Goal: Task Accomplishment & Management: Use online tool/utility

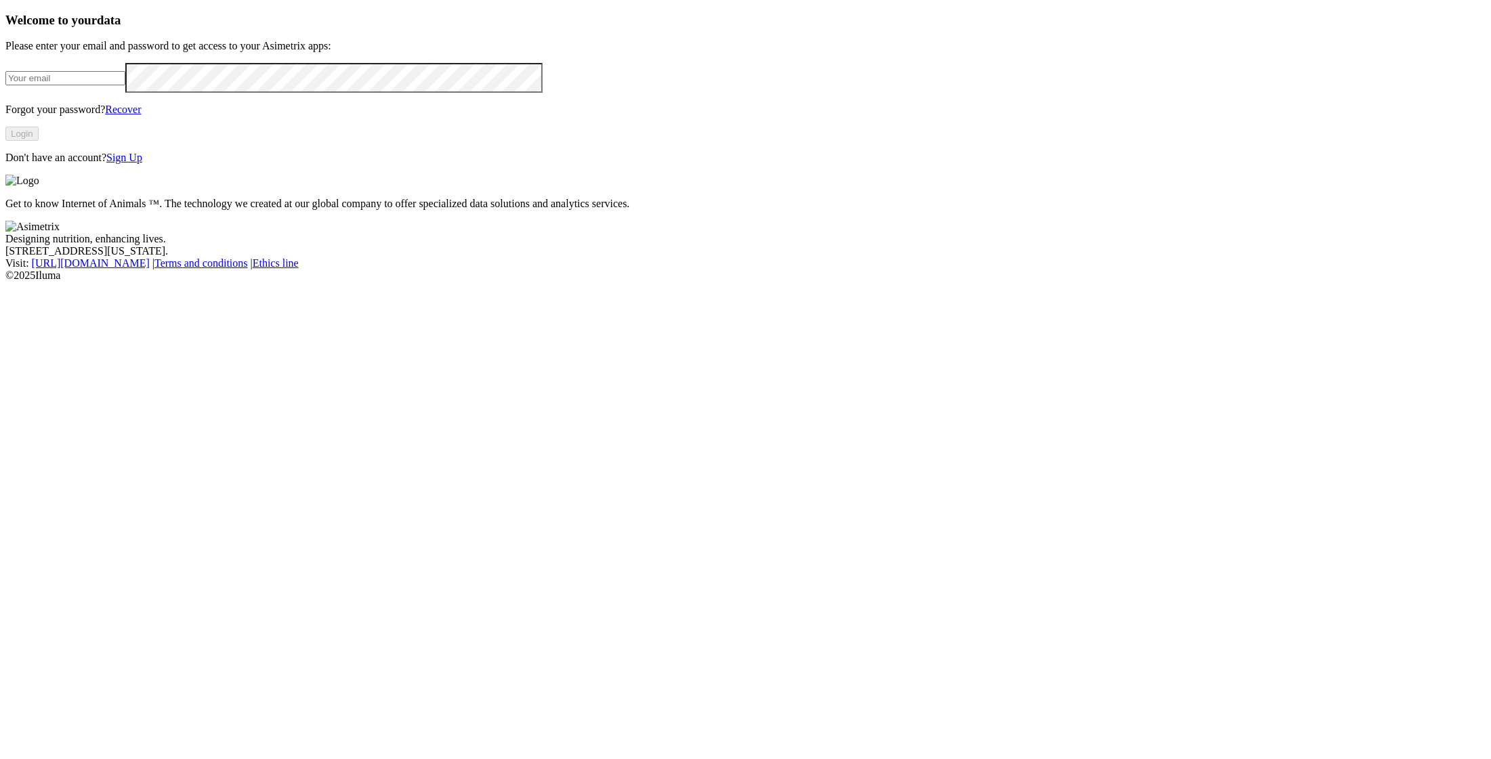
click at [125, 85] on input "email" at bounding box center [65, 78] width 120 height 14
type input "karen.yepes@asimetrix.co"
click at [39, 141] on button "Login" at bounding box center [21, 134] width 33 height 14
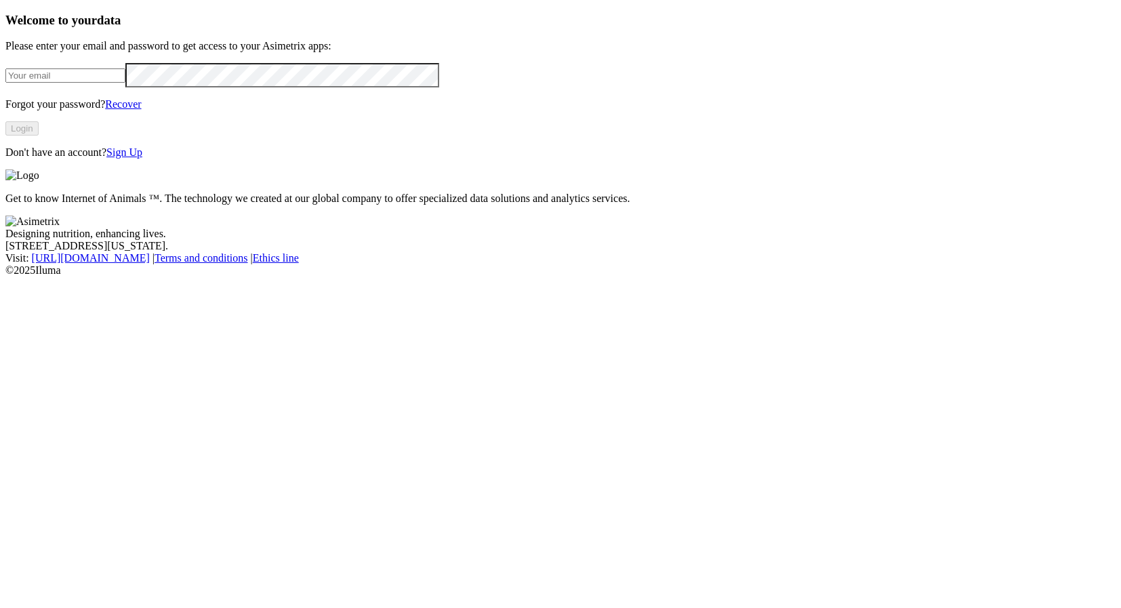
click at [125, 83] on input "email" at bounding box center [65, 75] width 120 height 14
type input "[PERSON_NAME][EMAIL_ADDRESS][PERSON_NAME][DOMAIN_NAME]"
click at [39, 135] on button "Login" at bounding box center [21, 128] width 33 height 14
